Goal: Information Seeking & Learning: Learn about a topic

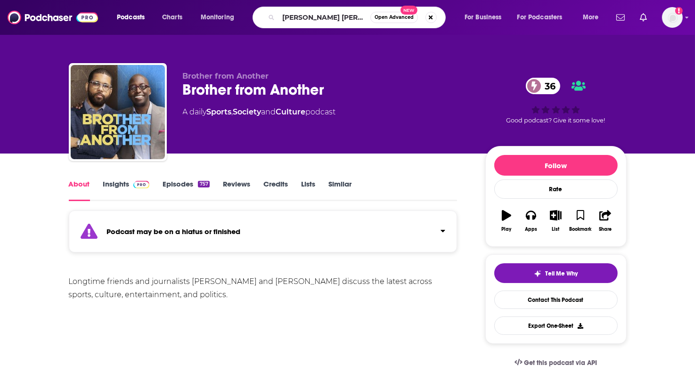
type input "[PERSON_NAME] [PERSON_NAME]"
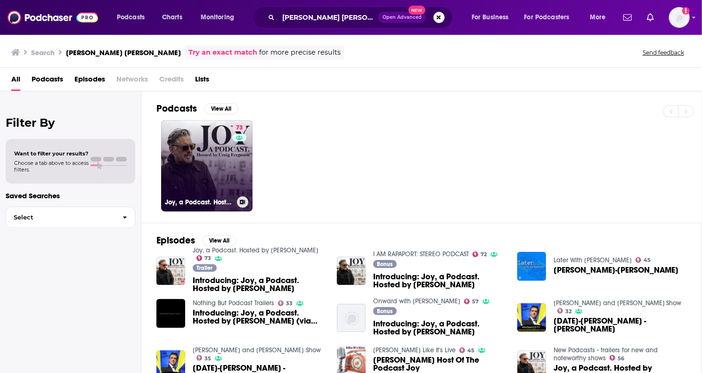
click at [206, 173] on link "73 Joy, a Podcast. Hosted by [PERSON_NAME]" at bounding box center [206, 165] width 91 height 91
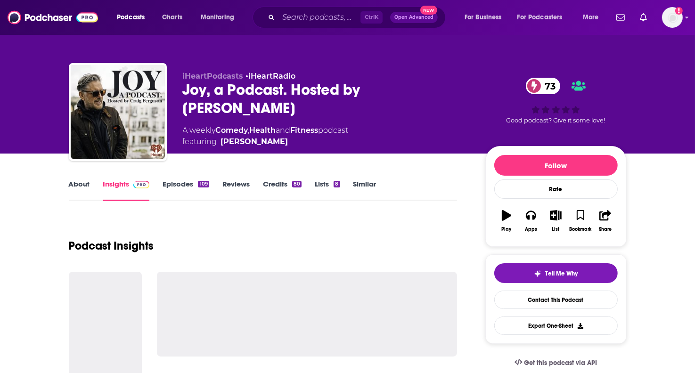
click at [332, 255] on div "Podcast Insights" at bounding box center [263, 240] width 389 height 48
